Goal: Register for event/course

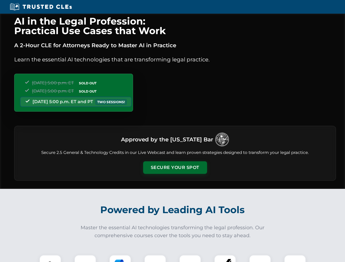
click at [175, 168] on button "Secure Your Spot" at bounding box center [175, 168] width 64 height 13
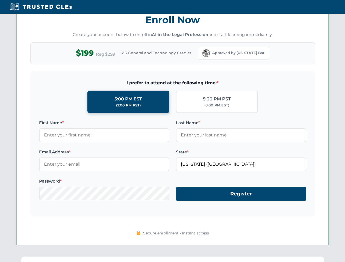
click at [85, 259] on div "AI in the Legal Profession: Practical Use Cases that Work A 2-Hour CLE for Atto…" at bounding box center [172, 179] width 345 height 1278
